Goal: Information Seeking & Learning: Learn about a topic

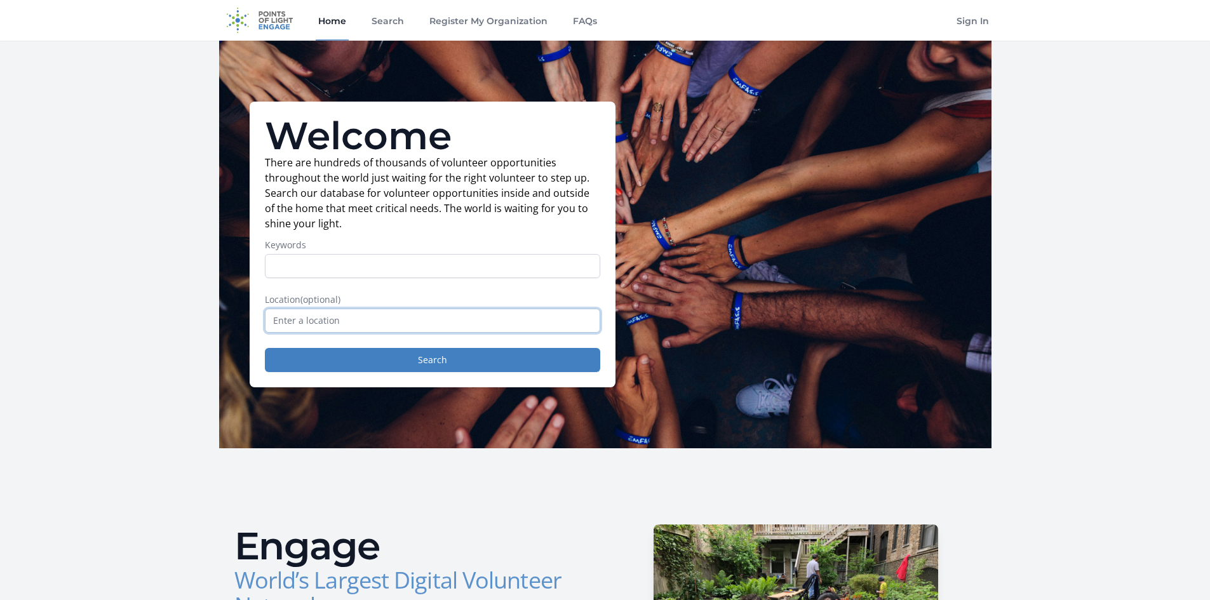
click at [292, 321] on input "text" at bounding box center [432, 321] width 335 height 24
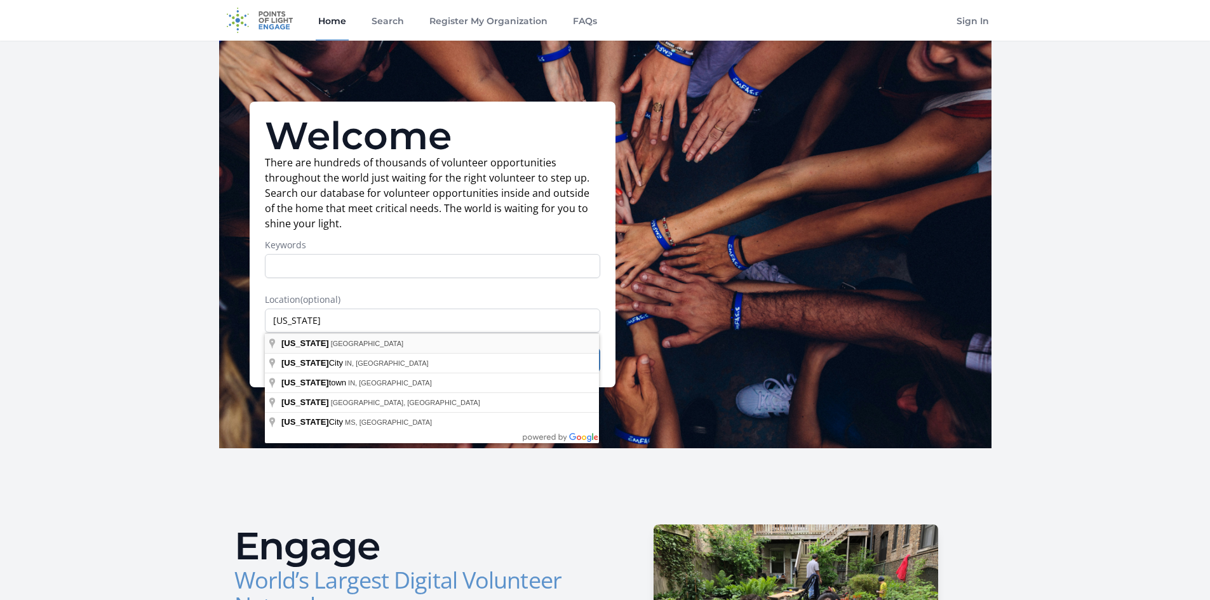
type input "Michigan, USA"
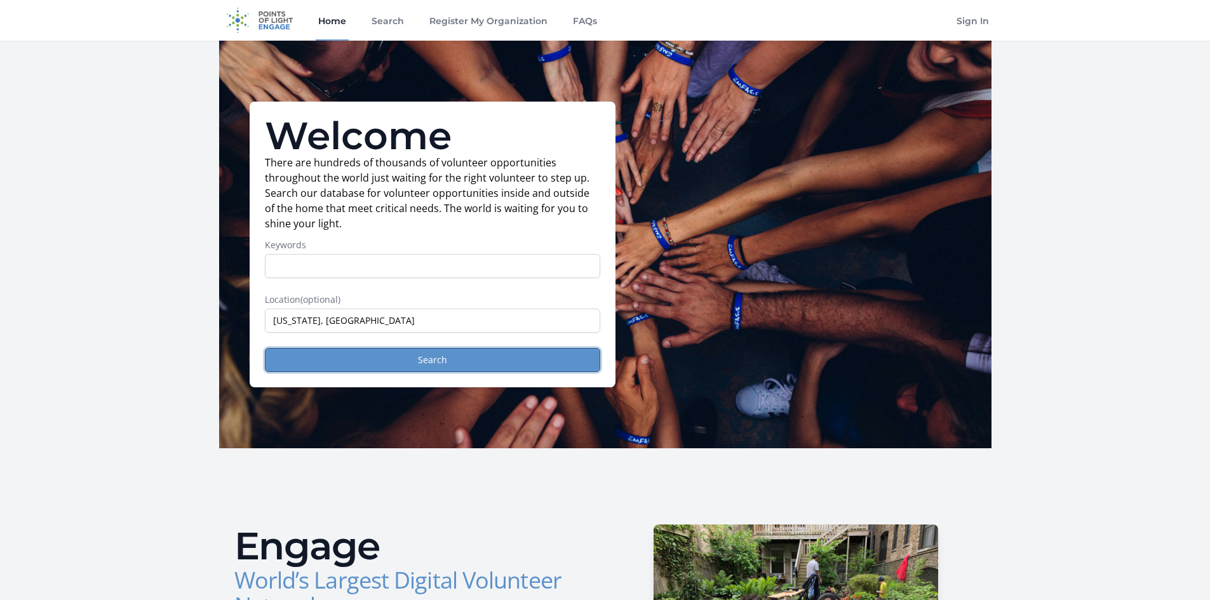
click at [357, 364] on button "Search" at bounding box center [432, 360] width 335 height 24
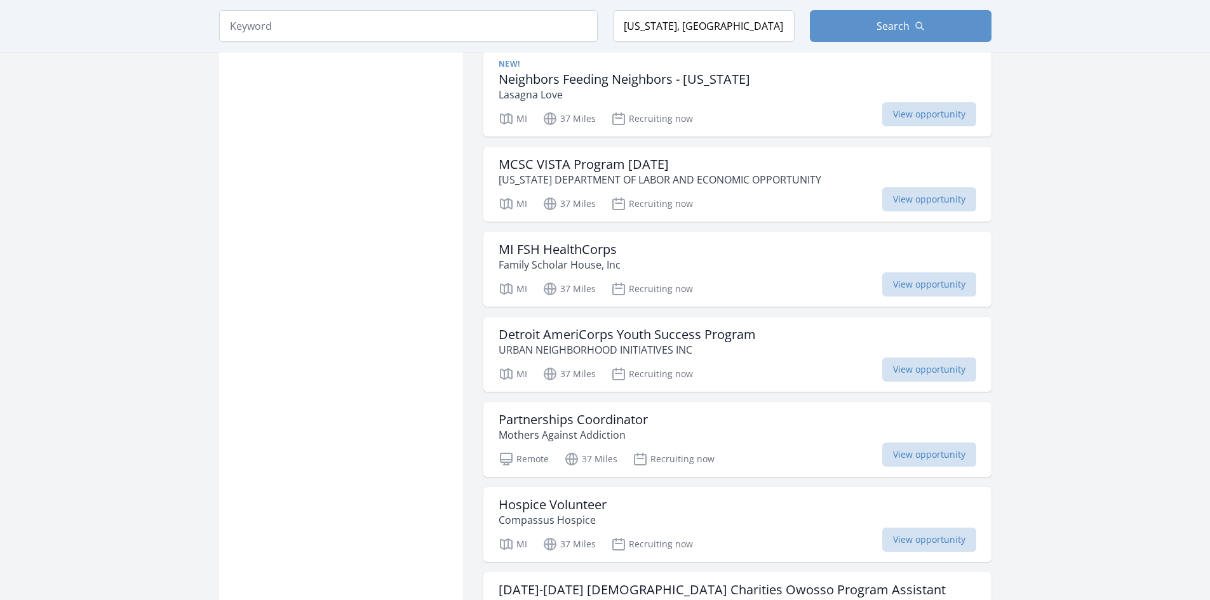
scroll to position [1207, 0]
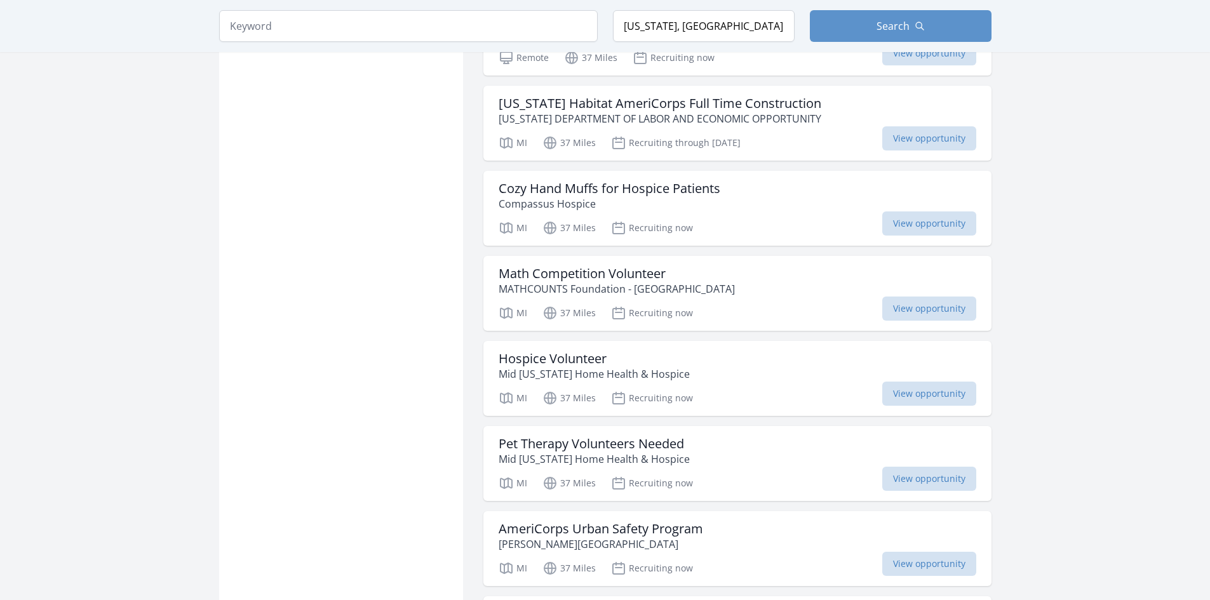
scroll to position [2859, 0]
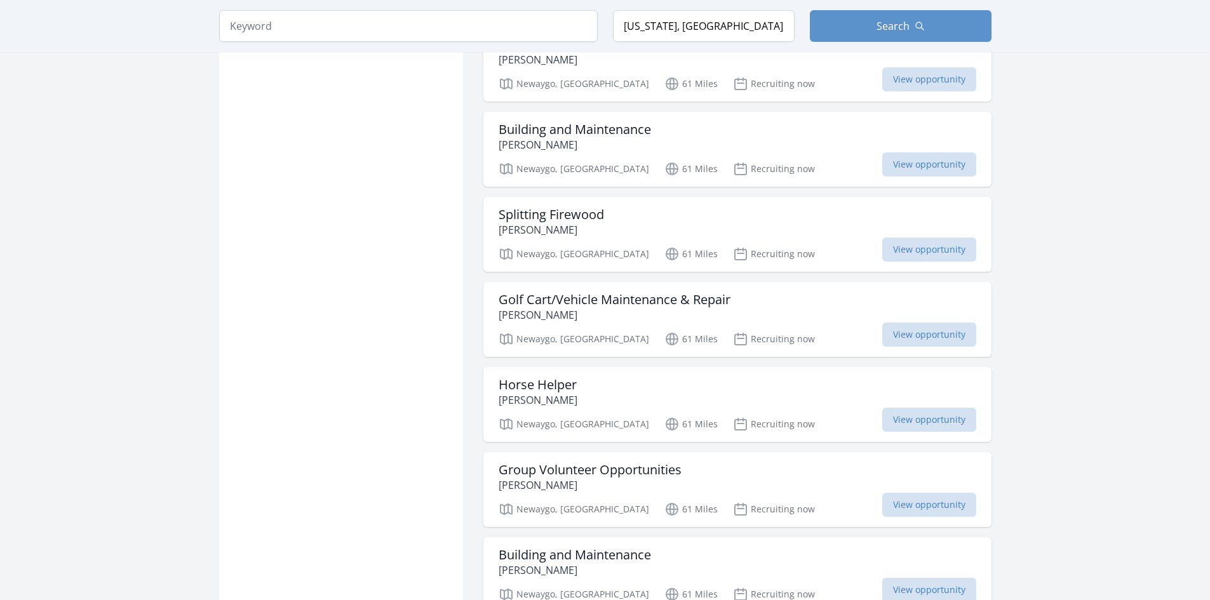
scroll to position [10126, 0]
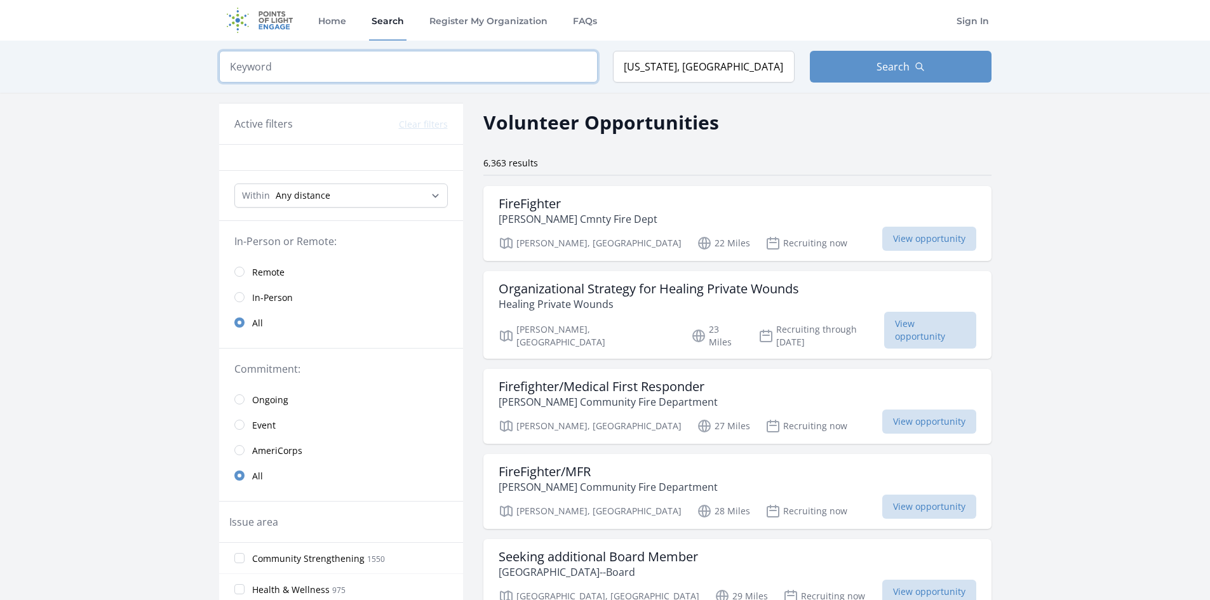
click at [351, 73] on input "search" at bounding box center [408, 67] width 379 height 32
type input "canton"
click button "submit" at bounding box center [0, 0] width 0 height 0
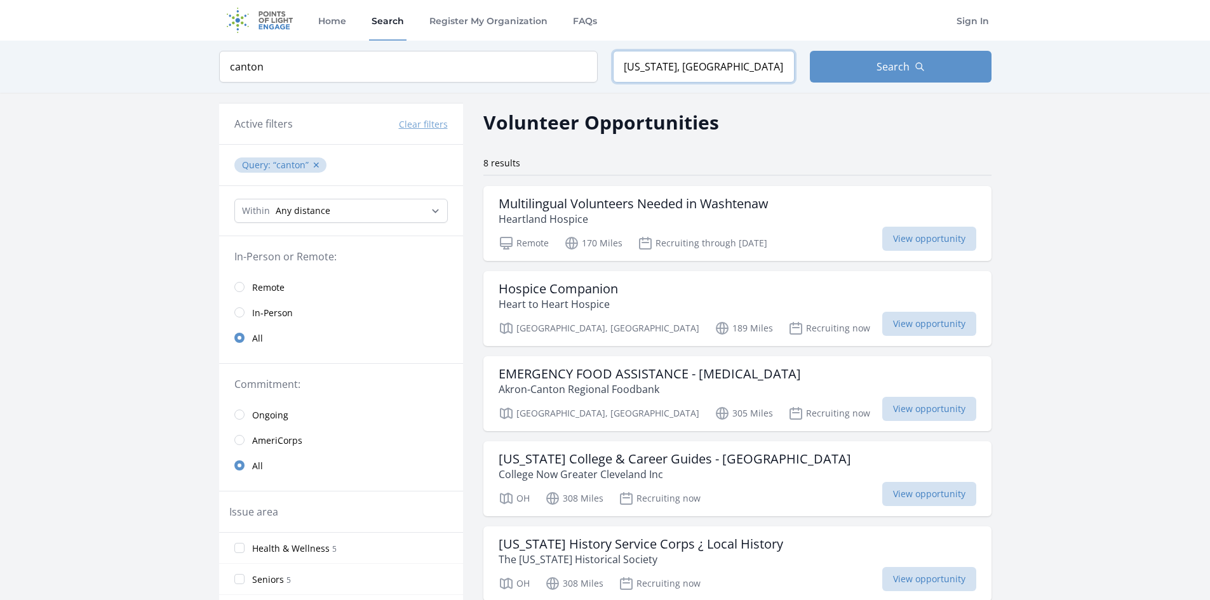
click at [622, 66] on input "[US_STATE], [GEOGRAPHIC_DATA]" at bounding box center [704, 67] width 182 height 32
type input "[GEOGRAPHIC_DATA], [US_STATE], [GEOGRAPHIC_DATA]"
drag, startPoint x: 281, startPoint y: 71, endPoint x: 175, endPoint y: 72, distance: 106.1
click at [175, 72] on div "Keyword canton Location [GEOGRAPHIC_DATA], [US_STATE], [GEOGRAPHIC_DATA] Search" at bounding box center [605, 67] width 1210 height 52
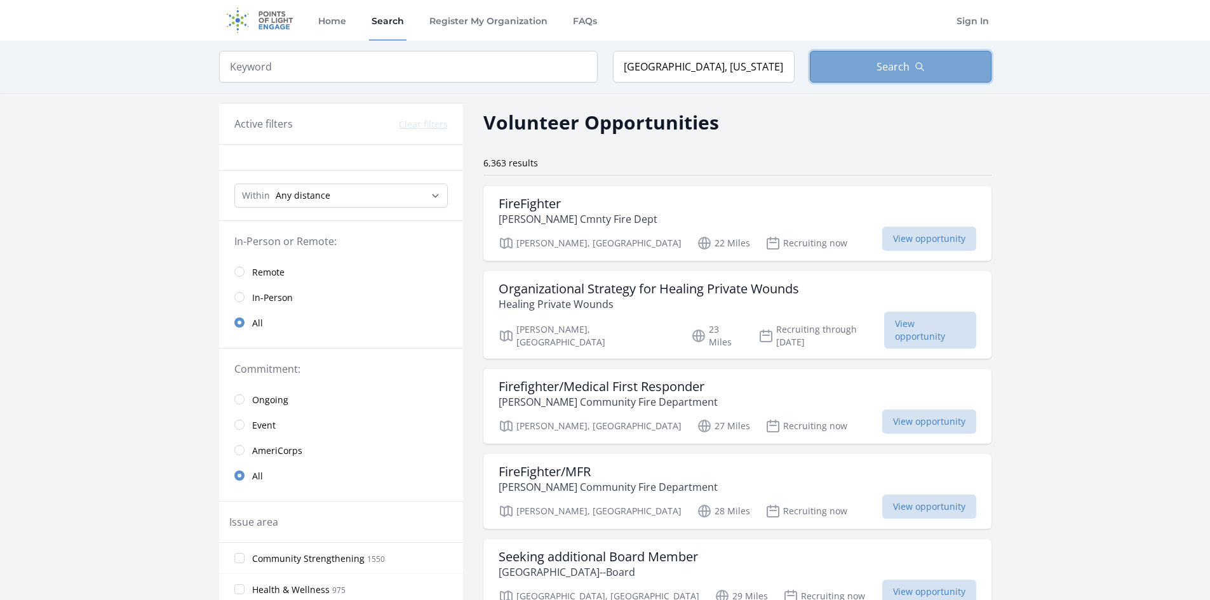
click at [900, 70] on span "Search" at bounding box center [893, 66] width 33 height 15
click at [879, 73] on span "Search" at bounding box center [893, 66] width 33 height 15
click at [425, 196] on select "Any distance , 5 Miles , 20 Miles , 50 Miles , 100 Miles" at bounding box center [340, 196] width 213 height 24
click at [422, 196] on select "Any distance , 5 Miles , 20 Miles , 50 Miles , 100 Miles" at bounding box center [340, 196] width 213 height 24
click at [234, 273] on input "radio" at bounding box center [239, 272] width 10 height 10
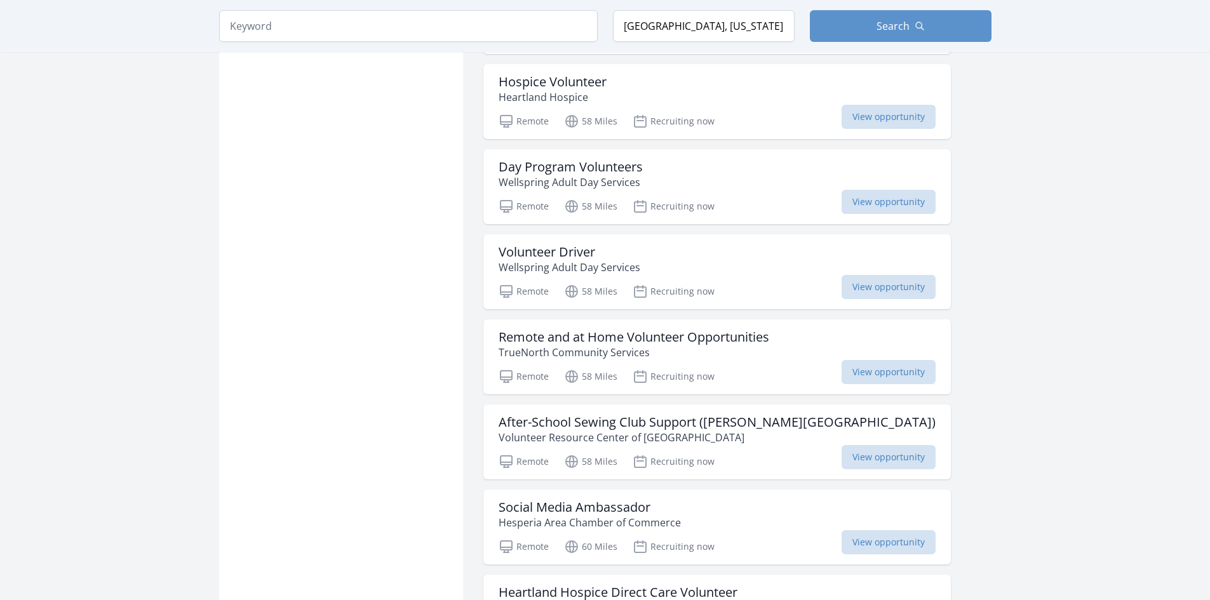
scroll to position [1207, 0]
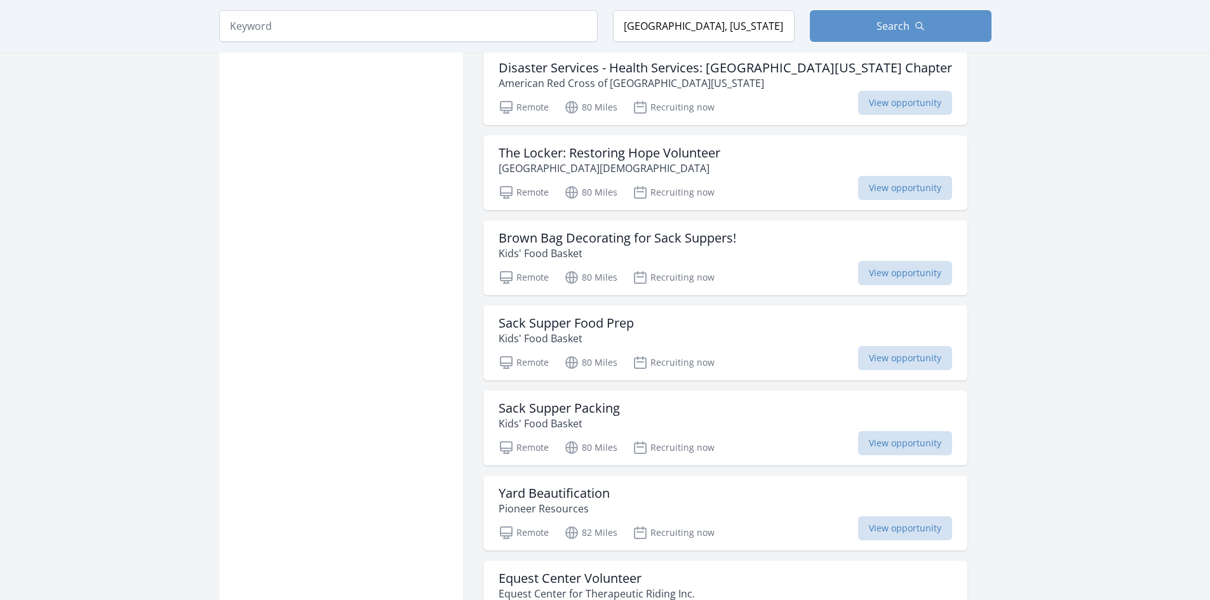
scroll to position [2669, 0]
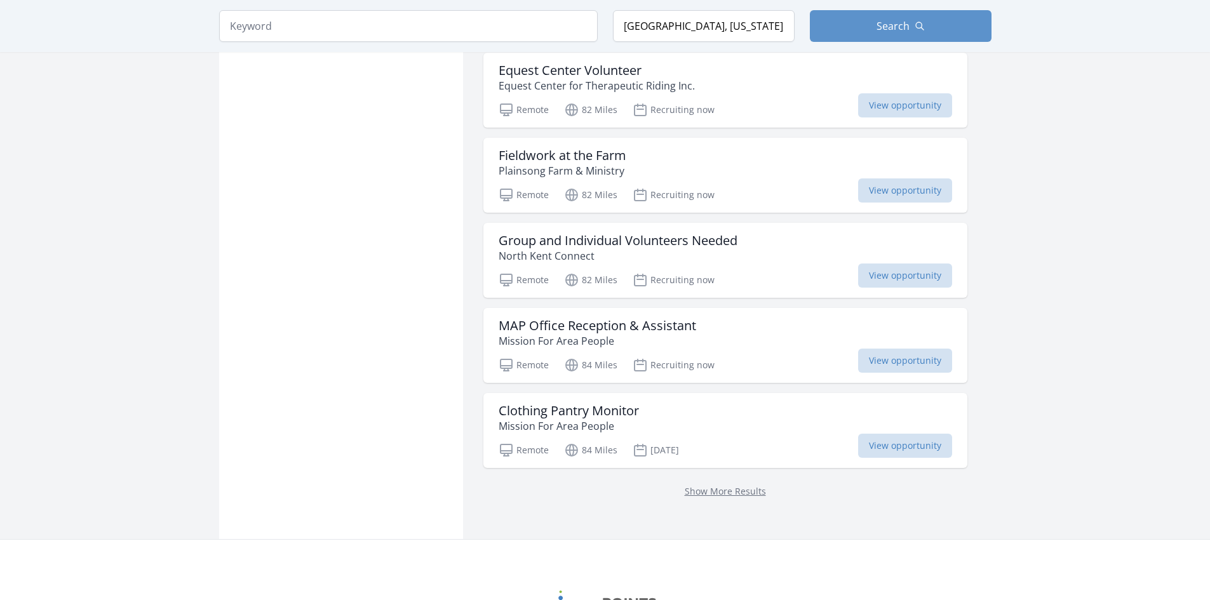
scroll to position [3177, 0]
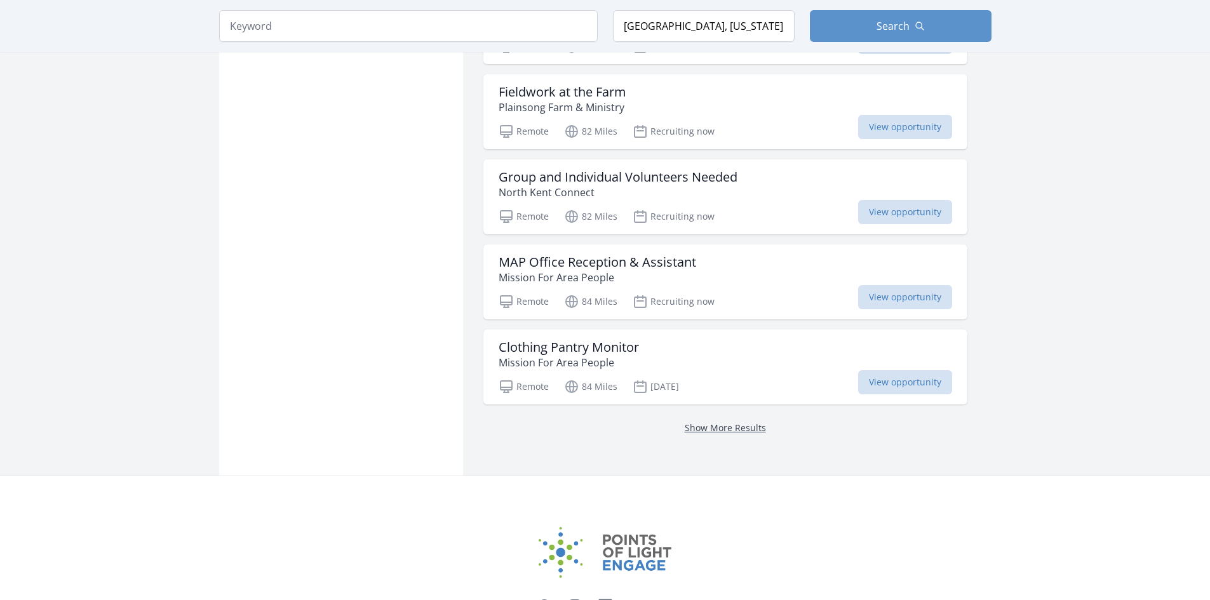
click at [702, 430] on link "Show More Results" at bounding box center [725, 428] width 81 height 12
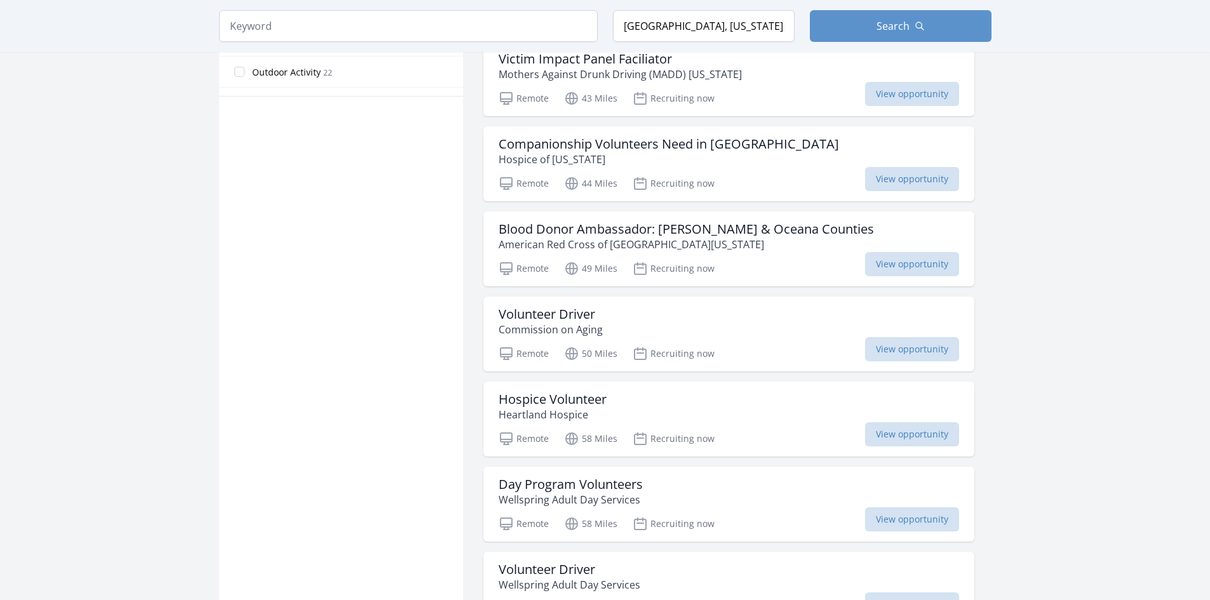
scroll to position [890, 0]
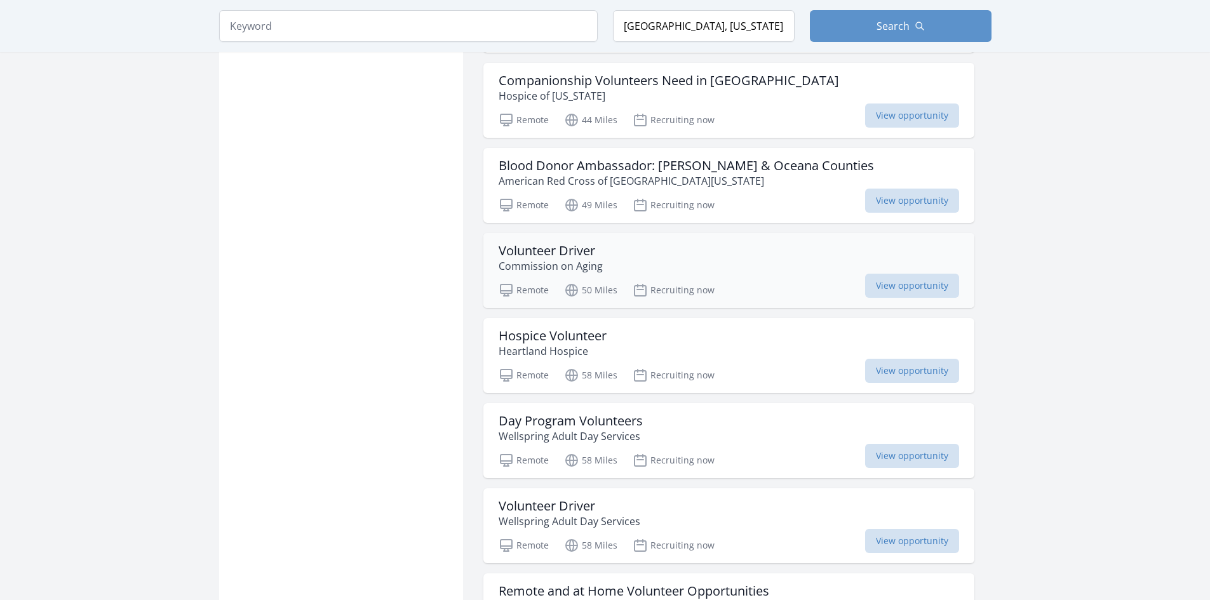
click at [546, 250] on h3 "Volunteer Driver" at bounding box center [551, 250] width 104 height 15
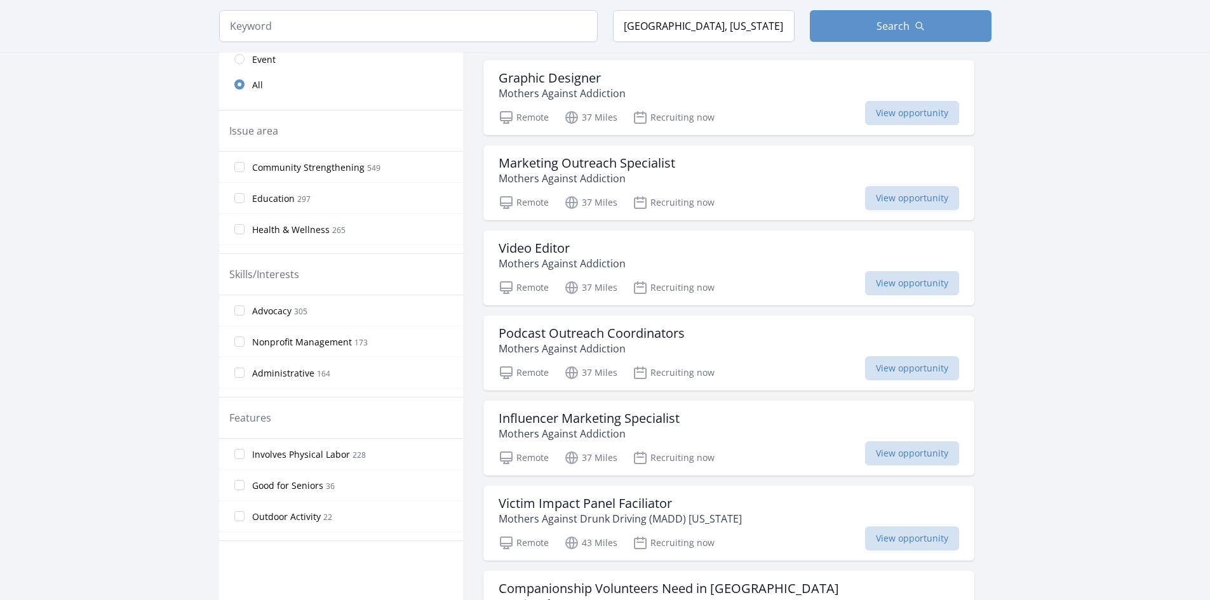
scroll to position [0, 0]
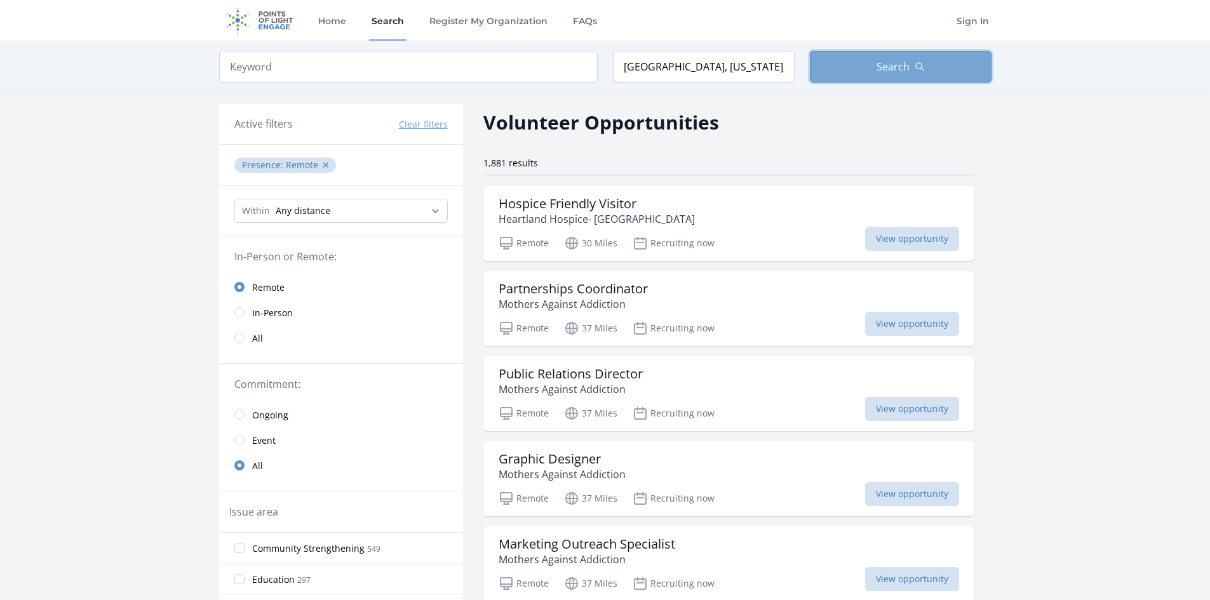
click at [902, 67] on span "Search" at bounding box center [893, 66] width 33 height 15
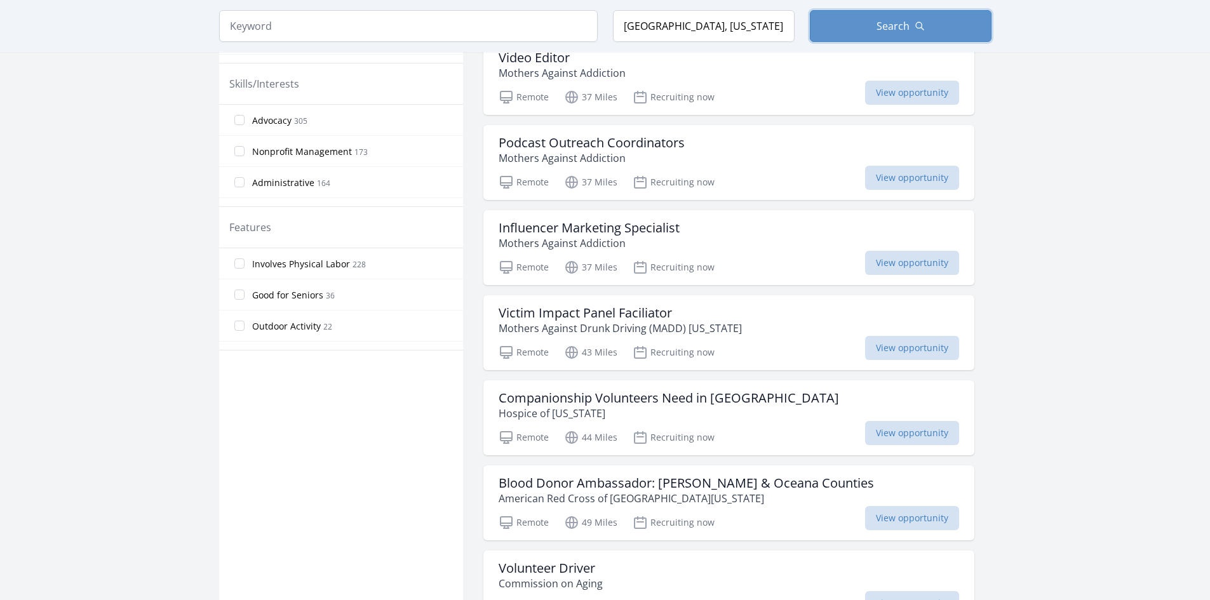
scroll to position [890, 0]
